Goal: Check status: Check status

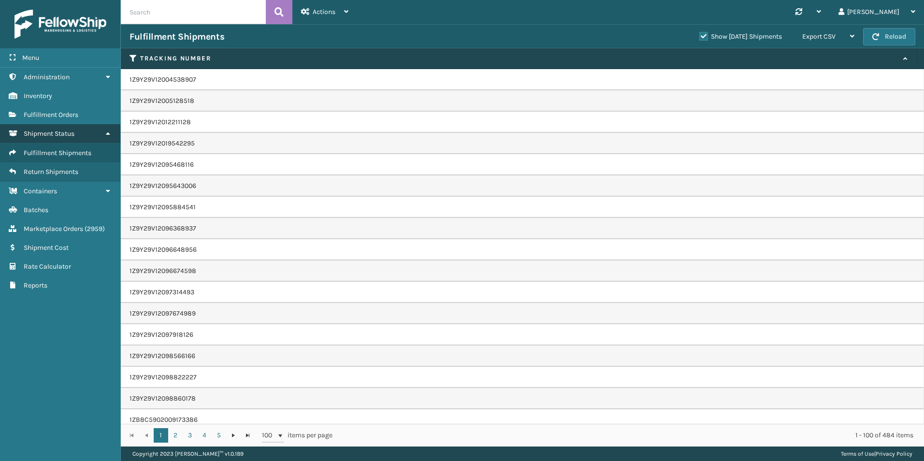
click at [49, 141] on link "Shipment Status" at bounding box center [60, 133] width 120 height 19
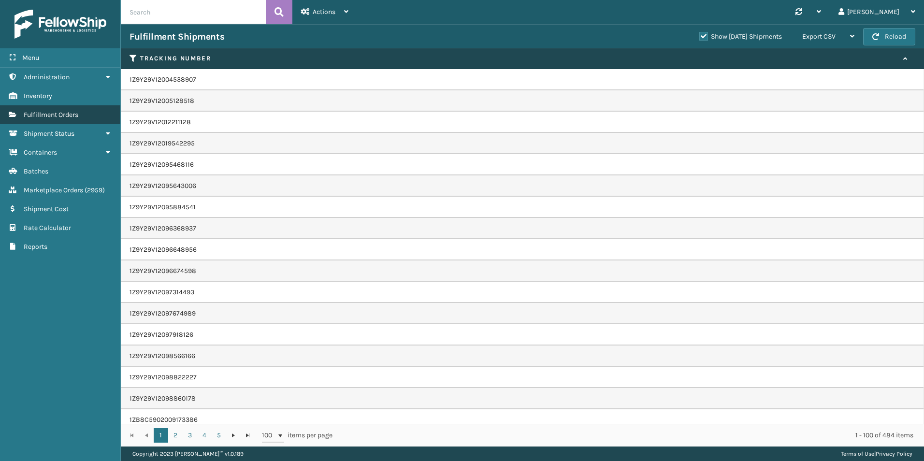
click at [58, 118] on span "Fulfillment Orders" at bounding box center [51, 115] width 55 height 8
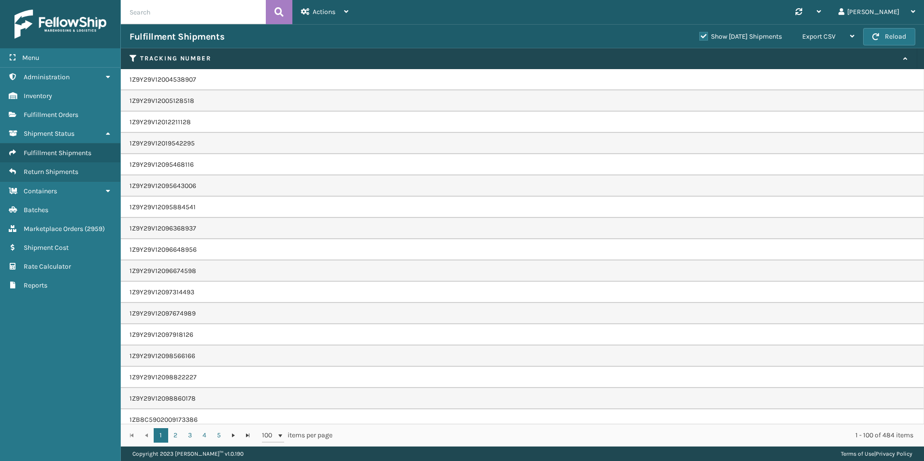
click at [176, 12] on input "text" at bounding box center [193, 12] width 145 height 24
paste input "113-7300413-6447423"
type input "113-7300413-6447423"
click at [287, 12] on button at bounding box center [279, 12] width 27 height 24
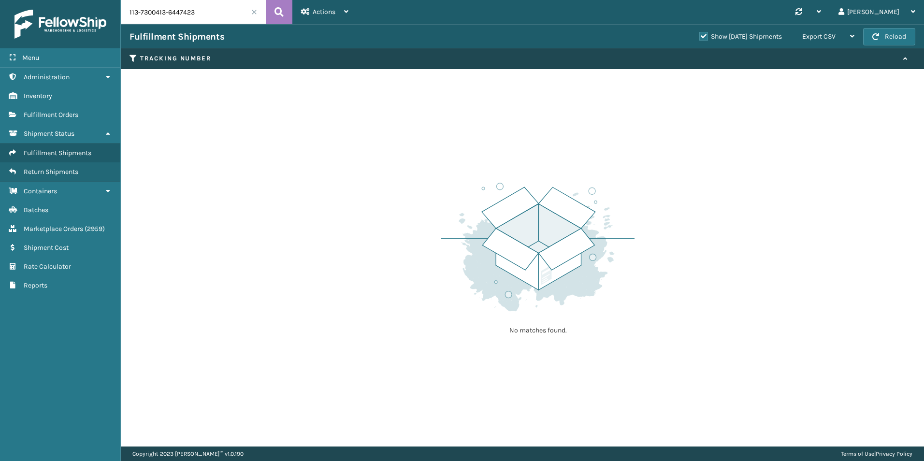
click at [693, 43] on div "Fulfillment Shipments Show [DATE] Shipments Export CSV Export Current Page Expo…" at bounding box center [522, 36] width 803 height 24
click at [699, 38] on label "Show [DATE] Shipments" at bounding box center [740, 36] width 83 height 8
click at [699, 37] on input "Show [DATE] Shipments" at bounding box center [699, 34] width 0 height 6
click at [224, 17] on input "113-7300413-6447423" at bounding box center [193, 12] width 145 height 24
click at [280, 10] on icon at bounding box center [279, 12] width 9 height 15
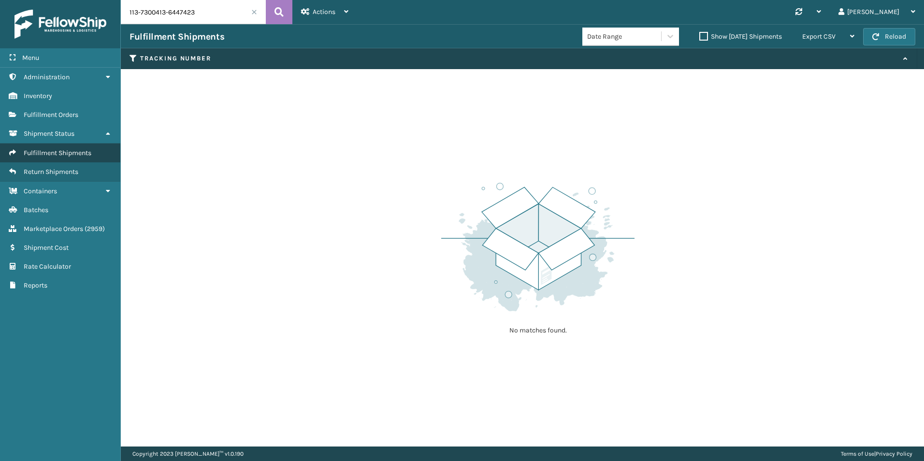
click at [80, 152] on span "Fulfillment Shipments" at bounding box center [58, 153] width 68 height 8
click at [98, 114] on link "Fulfillment Orders" at bounding box center [60, 114] width 120 height 19
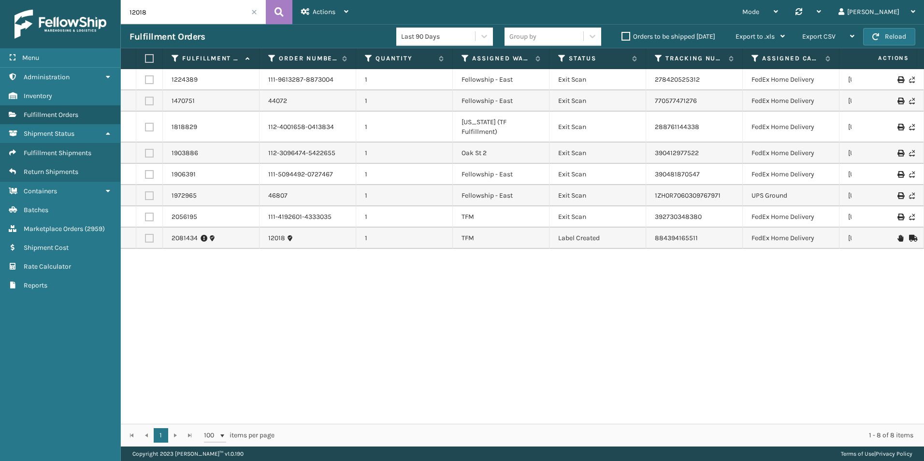
click at [199, 10] on input "12018" at bounding box center [193, 12] width 145 height 24
paste input "13-7300413-6447423"
type input "113-7300413-6447423"
click at [271, 14] on button at bounding box center [279, 12] width 27 height 24
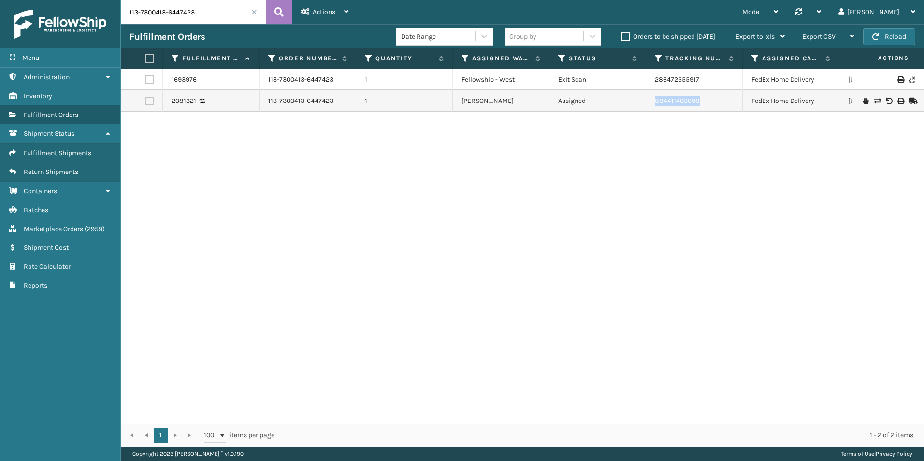
drag, startPoint x: 710, startPoint y: 99, endPoint x: 647, endPoint y: 100, distance: 62.4
click at [647, 100] on td "884411403698" at bounding box center [694, 100] width 97 height 21
copy link "884411403698"
